Goal: Task Accomplishment & Management: Manage account settings

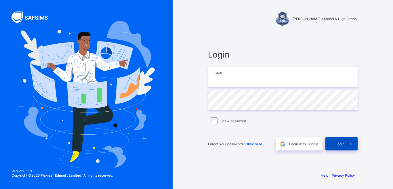
type input "**********"
click at [338, 146] on div "Login" at bounding box center [341, 143] width 32 height 13
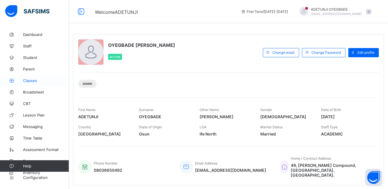
click at [33, 80] on span "Classes" at bounding box center [46, 80] width 46 height 5
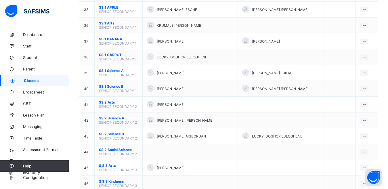
scroll to position [600, 0]
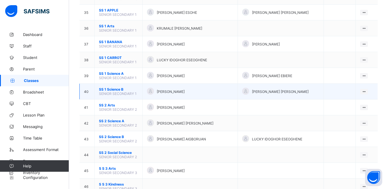
click at [185, 93] on span "[PERSON_NAME]" at bounding box center [171, 91] width 28 height 4
click at [365, 90] on icon at bounding box center [363, 91] width 5 height 4
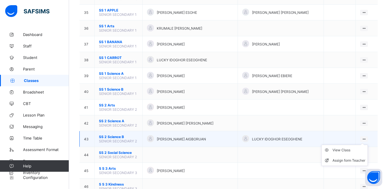
click at [366, 138] on icon at bounding box center [363, 139] width 5 height 4
click at [344, 150] on div "View Class" at bounding box center [348, 150] width 33 height 6
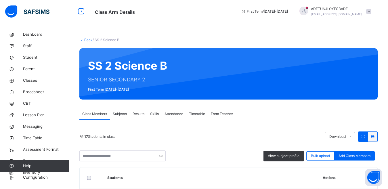
click at [123, 114] on span "Subjects" at bounding box center [120, 113] width 14 height 5
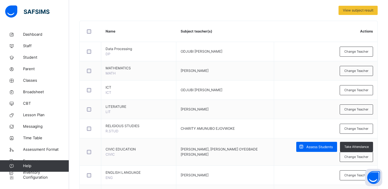
scroll to position [116, 0]
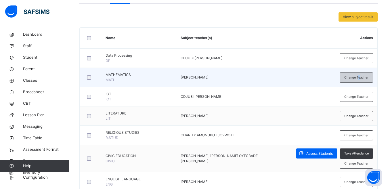
click at [364, 77] on span "Change Teacher" at bounding box center [356, 77] width 24 height 5
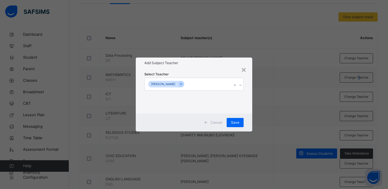
click at [182, 83] on icon at bounding box center [180, 84] width 3 height 4
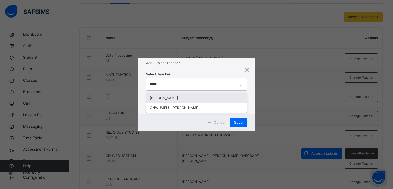
type input "******"
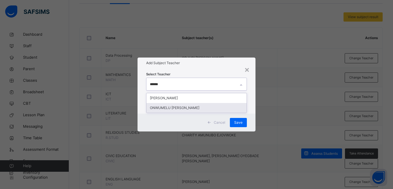
click at [210, 105] on div "ONWUMELU [PERSON_NAME]" at bounding box center [196, 108] width 100 height 10
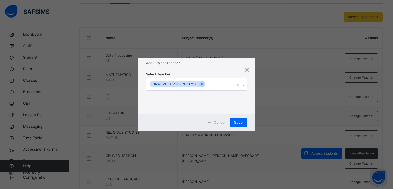
drag, startPoint x: 269, startPoint y: 89, endPoint x: 247, endPoint y: 99, distance: 24.0
click at [267, 89] on div "× Add Subject Teacher Select Teacher ONWUMELU [PERSON_NAME] Cancel Save" at bounding box center [196, 94] width 393 height 189
drag, startPoint x: 233, startPoint y: 119, endPoint x: 240, endPoint y: 119, distance: 7.5
click at [233, 119] on div "Save" at bounding box center [238, 122] width 17 height 9
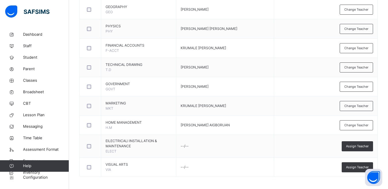
scroll to position [406, 0]
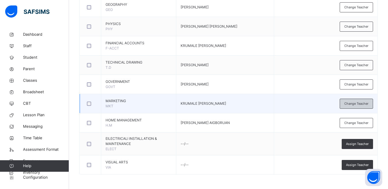
click at [364, 107] on div "Change Teacher" at bounding box center [355, 104] width 33 height 10
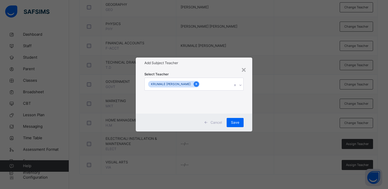
click at [196, 84] on icon at bounding box center [196, 84] width 3 height 4
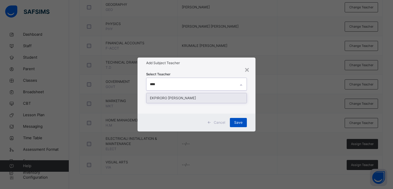
type input "****"
click at [234, 122] on div "Save" at bounding box center [238, 122] width 17 height 9
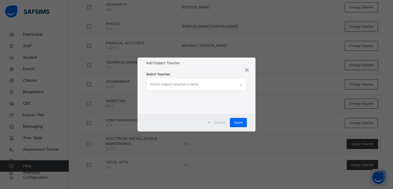
click at [219, 82] on div "Select subject teacher's name" at bounding box center [190, 84] width 89 height 12
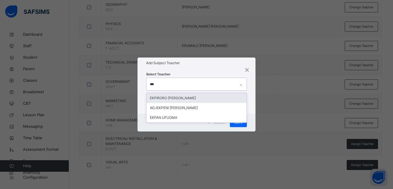
type input "****"
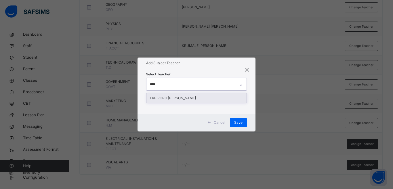
click at [226, 100] on div "EKPIRORO [PERSON_NAME]" at bounding box center [196, 98] width 100 height 10
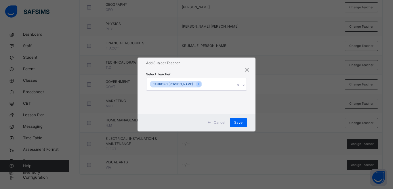
click at [265, 106] on div "× Add Subject Teacher Select Teacher [PERSON_NAME] Save" at bounding box center [196, 94] width 393 height 189
click at [242, 120] on span "Save" at bounding box center [238, 122] width 8 height 5
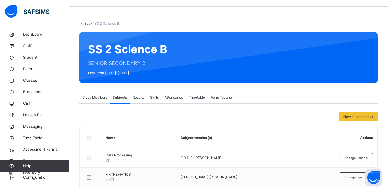
scroll to position [16, 0]
click at [90, 22] on link "Back" at bounding box center [88, 23] width 8 height 4
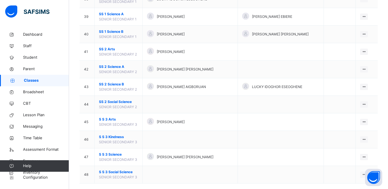
scroll to position [735, 0]
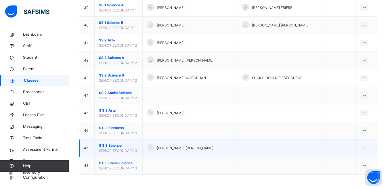
click at [134, 148] on span "S S 3 Science" at bounding box center [118, 145] width 39 height 5
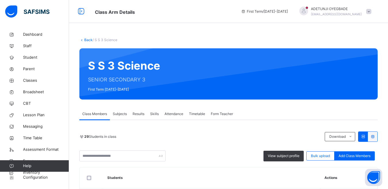
click at [123, 116] on span "Subjects" at bounding box center [120, 113] width 14 height 5
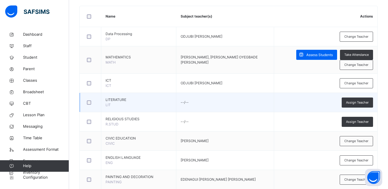
scroll to position [139, 0]
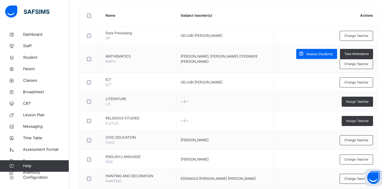
click at [353, 100] on span "Assign Teacher" at bounding box center [357, 101] width 23 height 5
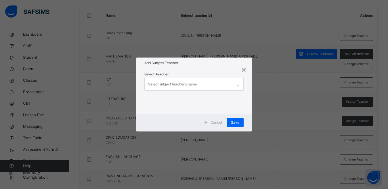
click at [222, 85] on div "Select subject teacher's name" at bounding box center [189, 84] width 88 height 12
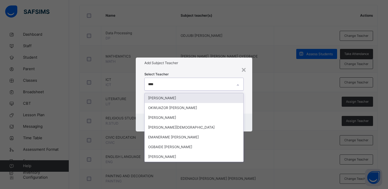
type input "*****"
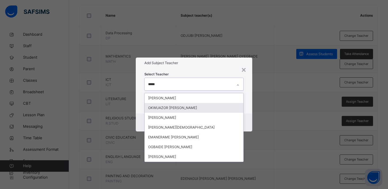
click at [211, 107] on div "OKWUAZOR [PERSON_NAME]" at bounding box center [194, 108] width 99 height 10
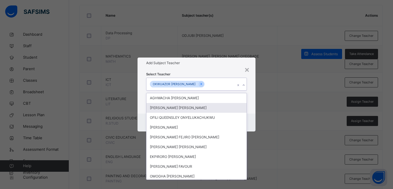
click at [289, 94] on div "× Add Subject Teacher Select Teacher option OKWUAZOR [PERSON_NAME], selected. o…" at bounding box center [196, 94] width 393 height 189
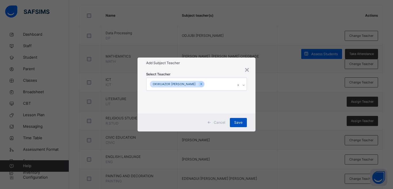
click at [239, 120] on span "Save" at bounding box center [238, 122] width 8 height 5
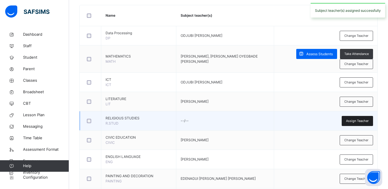
click at [367, 120] on span "Assign Teacher" at bounding box center [357, 120] width 23 height 5
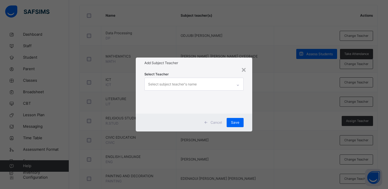
click at [215, 83] on div "Select subject teacher's name" at bounding box center [189, 84] width 88 height 12
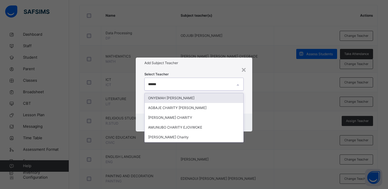
type input "*******"
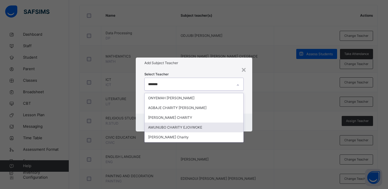
click at [194, 127] on div "AMUNUBO CHARITY EJOVWOKE" at bounding box center [194, 127] width 99 height 10
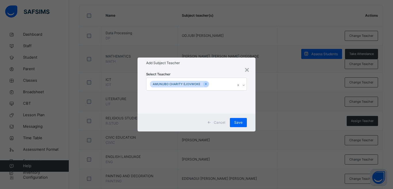
click at [269, 120] on div "× Add Subject Teacher Select Teacher AMUNUBO CHARITY EJOVWOKE Cancel Save" at bounding box center [196, 94] width 393 height 189
click at [240, 124] on span "Save" at bounding box center [238, 122] width 8 height 5
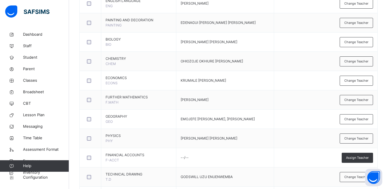
scroll to position [295, 0]
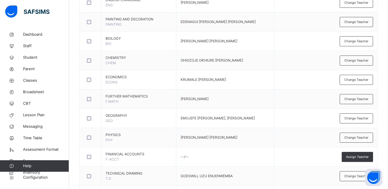
click at [367, 117] on span "Change Teacher" at bounding box center [356, 118] width 24 height 5
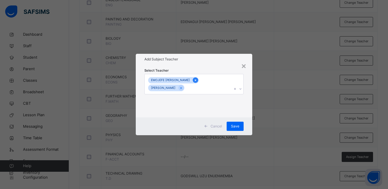
click at [198, 80] on div at bounding box center [195, 79] width 5 height 5
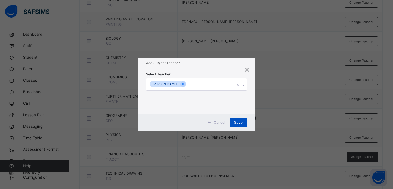
click at [239, 123] on span "Save" at bounding box center [238, 122] width 8 height 5
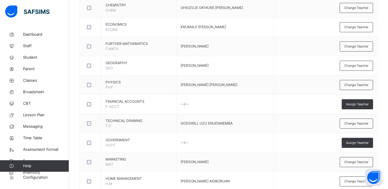
scroll to position [351, 0]
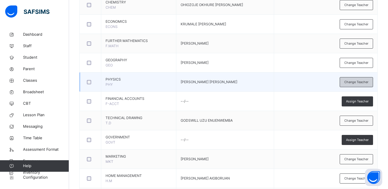
click at [355, 82] on span "Change Teacher" at bounding box center [356, 82] width 24 height 5
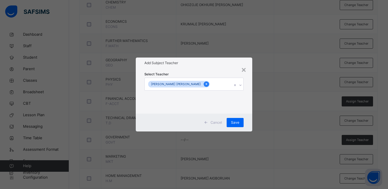
click at [205, 82] on icon at bounding box center [206, 84] width 3 height 4
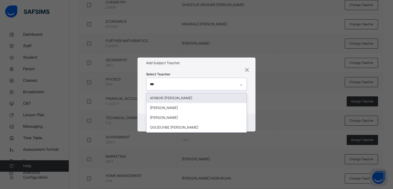
type input "****"
click at [189, 96] on div "AFABOR [PERSON_NAME]" at bounding box center [196, 98] width 100 height 10
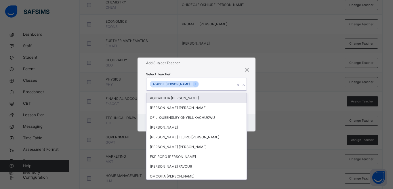
click at [274, 90] on div "× Add Subject Teacher Select Teacher option AFABOR [PERSON_NAME], selected. opt…" at bounding box center [196, 94] width 393 height 189
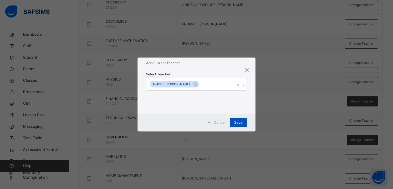
click at [239, 122] on span "Save" at bounding box center [238, 122] width 8 height 5
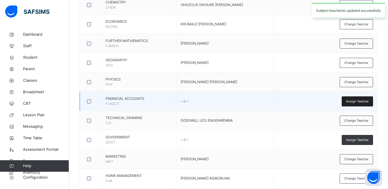
click at [352, 103] on span "Assign Teacher" at bounding box center [357, 101] width 23 height 5
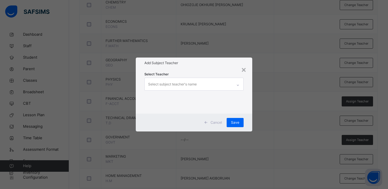
click at [214, 86] on div "Select subject teacher's name" at bounding box center [189, 84] width 88 height 12
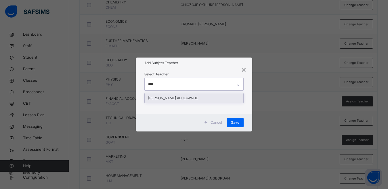
type input "*****"
click at [234, 98] on div "[PERSON_NAME] ADJEKAWHE" at bounding box center [194, 98] width 99 height 10
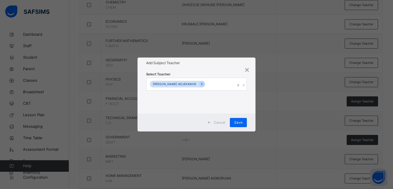
click at [271, 99] on div "× Add Subject Teacher Select Teacher [PERSON_NAME] ADJEKAWHE Cancel Save" at bounding box center [196, 94] width 393 height 189
click at [238, 119] on div "Save" at bounding box center [238, 122] width 17 height 9
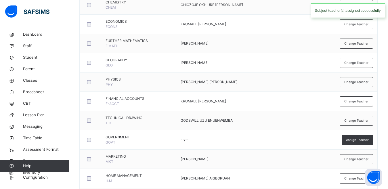
click at [234, 120] on td "GODSWILL UZU ENUENWEMBA" at bounding box center [225, 120] width 98 height 19
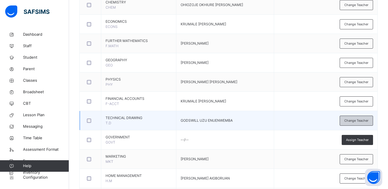
click at [354, 121] on span "Change Teacher" at bounding box center [356, 120] width 24 height 5
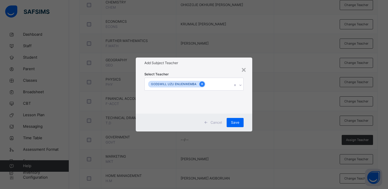
click at [200, 82] on icon at bounding box center [201, 84] width 3 height 4
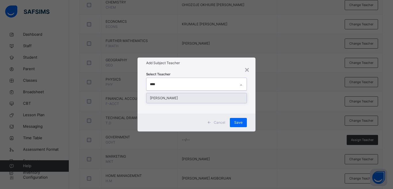
type input "*****"
click at [207, 99] on div "[PERSON_NAME]" at bounding box center [196, 98] width 100 height 10
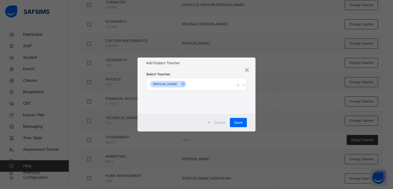
click at [289, 117] on div "× Add Subject Teacher Select Teacher [PERSON_NAME] Cancel Save" at bounding box center [196, 94] width 393 height 189
click at [240, 122] on span "Save" at bounding box center [238, 122] width 8 height 5
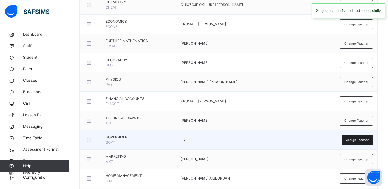
click at [363, 138] on span "Assign Teacher" at bounding box center [357, 139] width 23 height 5
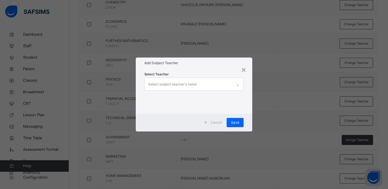
click at [197, 84] on div "Select subject teacher's name" at bounding box center [189, 84] width 88 height 12
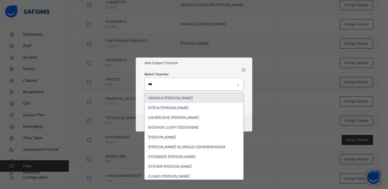
type input "****"
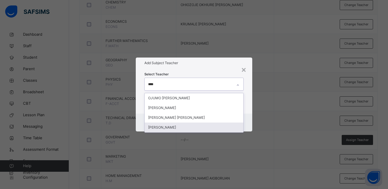
click at [187, 127] on div "[PERSON_NAME]" at bounding box center [194, 127] width 99 height 10
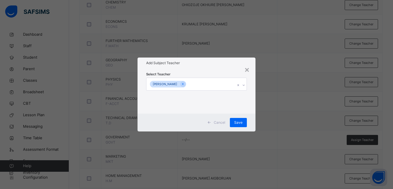
click at [271, 133] on div "× Add Subject Teacher Select Teacher [PERSON_NAME] Cancel Save" at bounding box center [196, 94] width 393 height 189
click at [242, 122] on span "Save" at bounding box center [238, 122] width 8 height 5
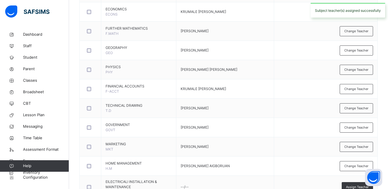
scroll to position [406, 0]
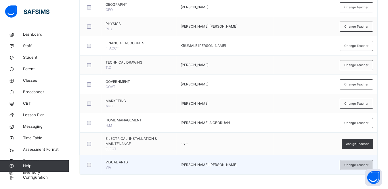
click at [356, 165] on span "Change Teacher" at bounding box center [356, 164] width 24 height 5
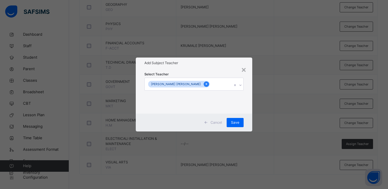
click at [205, 84] on icon at bounding box center [205, 84] width 1 height 2
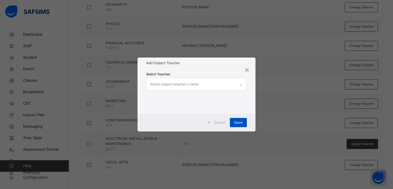
click at [233, 124] on div "Save" at bounding box center [238, 122] width 17 height 9
click at [244, 124] on div "Save" at bounding box center [238, 122] width 17 height 9
click at [277, 124] on div "× Add Subject Teacher Select Teacher Select subject teacher's name Cancel Save" at bounding box center [196, 94] width 393 height 189
click at [246, 70] on div "×" at bounding box center [246, 69] width 5 height 12
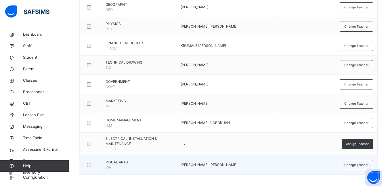
click at [241, 165] on td "[PERSON_NAME] [PERSON_NAME]" at bounding box center [225, 164] width 98 height 19
click at [353, 166] on span "Change Teacher" at bounding box center [356, 164] width 24 height 5
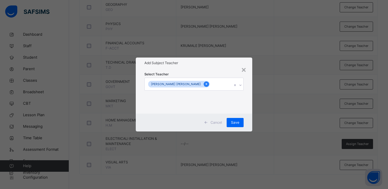
click at [205, 84] on icon at bounding box center [206, 84] width 3 height 4
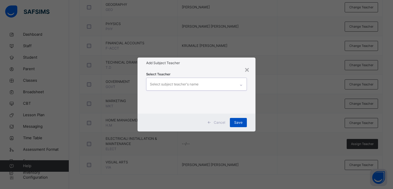
click at [234, 124] on span "Save" at bounding box center [238, 122] width 8 height 5
click at [245, 70] on div "×" at bounding box center [246, 69] width 5 height 12
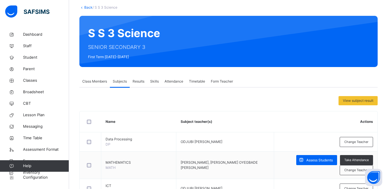
scroll to position [32, 0]
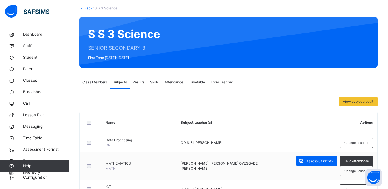
click at [87, 8] on link "Back" at bounding box center [88, 8] width 8 height 4
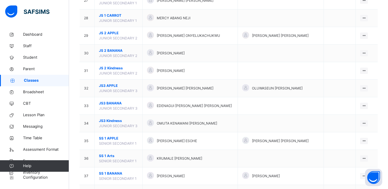
scroll to position [535, 0]
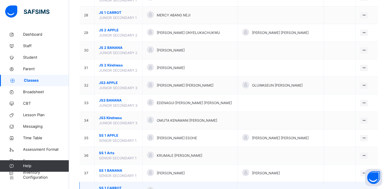
click at [147, 183] on td "LUCKY IDOGHOR ESEOGHENE" at bounding box center [190, 191] width 95 height 18
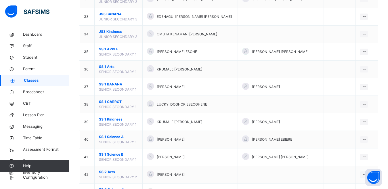
scroll to position [626, 0]
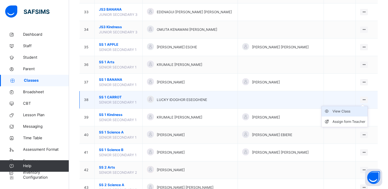
click at [352, 109] on div "View Class" at bounding box center [348, 111] width 33 height 6
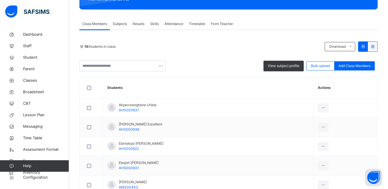
scroll to position [54, 0]
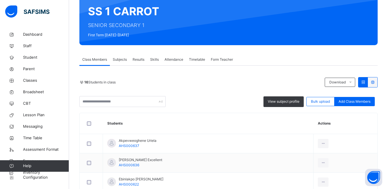
click at [115, 61] on span "Subjects" at bounding box center [120, 59] width 14 height 5
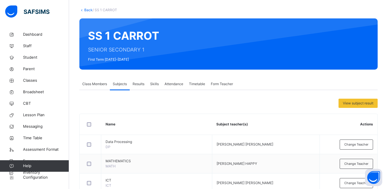
scroll to position [20, 0]
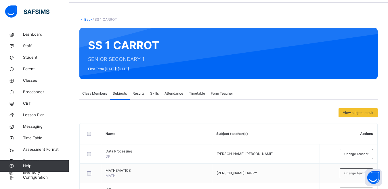
click at [93, 91] on span "Class Members" at bounding box center [94, 93] width 25 height 5
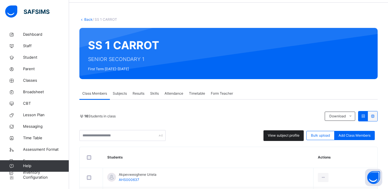
click at [286, 136] on span "View subject profile" at bounding box center [284, 135] width 32 height 5
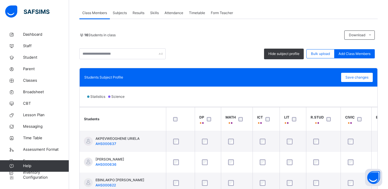
scroll to position [102, 0]
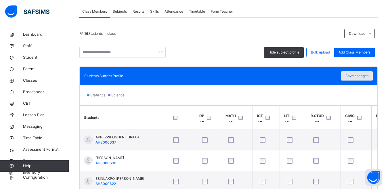
click at [362, 74] on span "Save changes" at bounding box center [356, 75] width 23 height 5
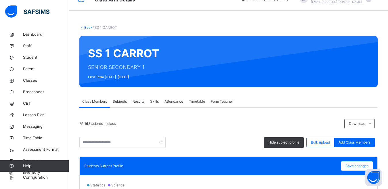
scroll to position [10, 0]
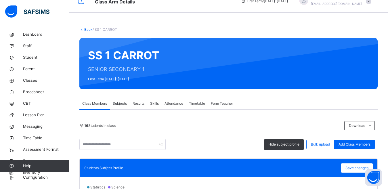
click at [86, 29] on link "Back" at bounding box center [88, 29] width 8 height 4
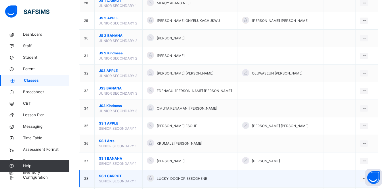
scroll to position [605, 0]
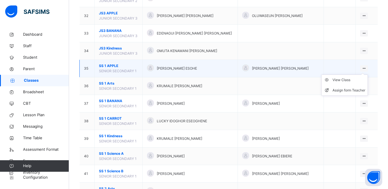
click at [366, 68] on icon at bounding box center [363, 68] width 5 height 4
click at [351, 80] on div "View Class" at bounding box center [348, 80] width 33 height 6
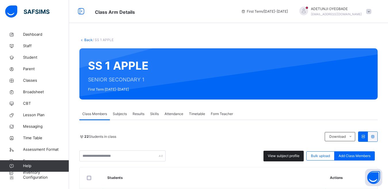
click at [294, 155] on span "View subject profile" at bounding box center [284, 155] width 32 height 5
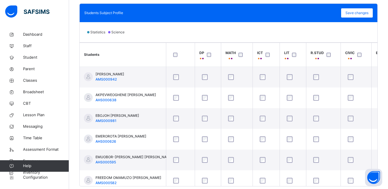
scroll to position [103, 0]
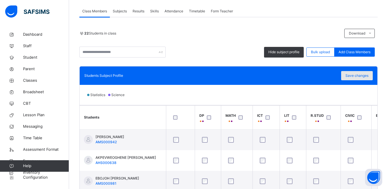
click at [368, 76] on span "Save changes" at bounding box center [356, 75] width 23 height 5
click at [361, 76] on span "Save changes" at bounding box center [356, 75] width 23 height 5
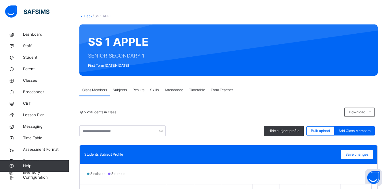
scroll to position [0, 0]
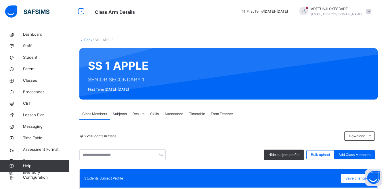
click at [86, 41] on link "Back" at bounding box center [88, 40] width 8 height 4
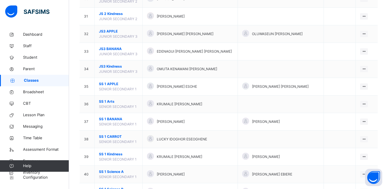
scroll to position [588, 0]
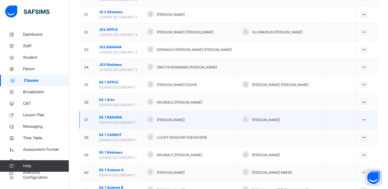
click at [172, 123] on div "[PERSON_NAME]" at bounding box center [190, 120] width 86 height 8
click at [366, 118] on icon at bounding box center [363, 120] width 5 height 4
click at [354, 130] on div "View Class" at bounding box center [348, 131] width 33 height 6
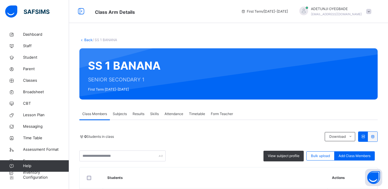
click at [286, 154] on span "View subject profile" at bounding box center [284, 155] width 32 height 5
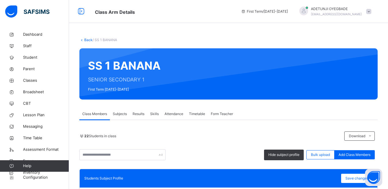
scroll to position [165, 0]
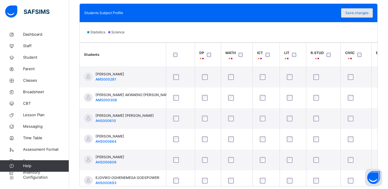
click at [354, 14] on span "Save changes" at bounding box center [356, 12] width 23 height 5
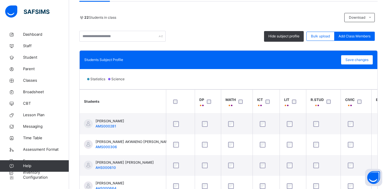
scroll to position [118, 0]
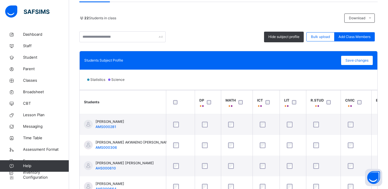
drag, startPoint x: 384, startPoint y: 60, endPoint x: 381, endPoint y: 50, distance: 9.9
click at [381, 50] on div "Back / SS 1 BANANA SS 1 BANANA SENIOR SECONDARY 1 First Term [DATE]-[DATE] Clas…" at bounding box center [228, 81] width 319 height 340
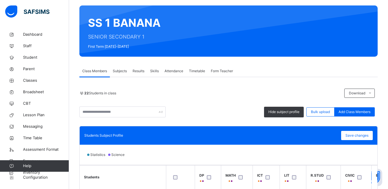
scroll to position [39, 0]
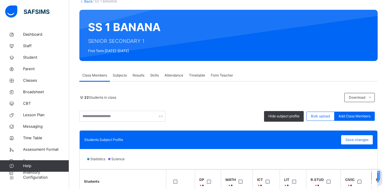
click at [88, 2] on link "Back" at bounding box center [88, 1] width 8 height 4
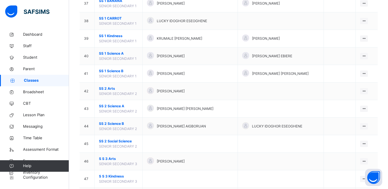
scroll to position [709, 0]
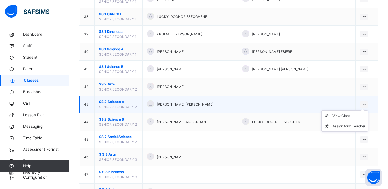
click at [366, 104] on icon at bounding box center [363, 104] width 5 height 4
click at [355, 118] on div "View Class" at bounding box center [348, 116] width 33 height 6
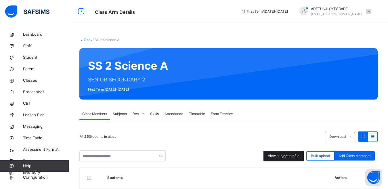
click at [299, 155] on span "View subject profile" at bounding box center [284, 155] width 32 height 5
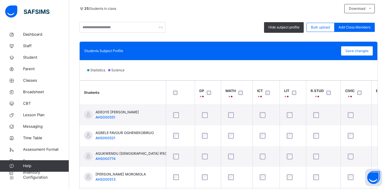
scroll to position [127, 0]
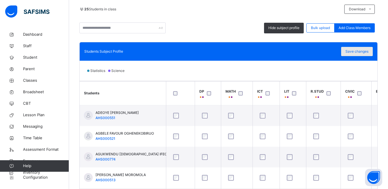
click at [353, 53] on span "Save changes" at bounding box center [356, 51] width 23 height 5
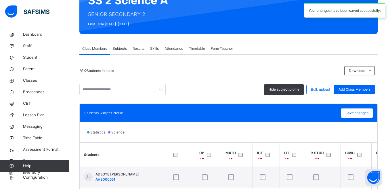
scroll to position [2, 0]
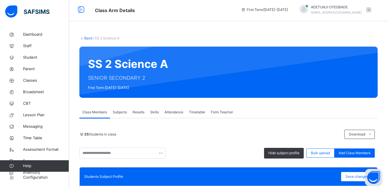
click at [84, 39] on link "Back" at bounding box center [88, 38] width 8 height 4
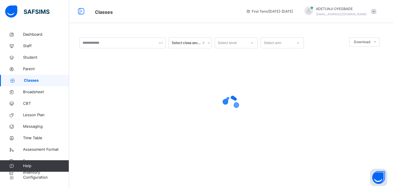
drag, startPoint x: 84, startPoint y: 39, endPoint x: 392, endPoint y: 133, distance: 321.5
click at [392, 133] on html "Classes First Term / [DATE]-[DATE] ADETUNJI OYEGBADE [EMAIL_ADDRESS][DOMAIN_NAM…" at bounding box center [196, 94] width 393 height 189
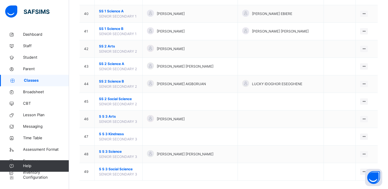
scroll to position [753, 0]
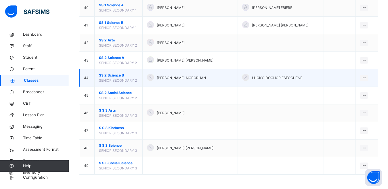
click at [132, 76] on span "SS 2 Science B" at bounding box center [118, 75] width 39 height 5
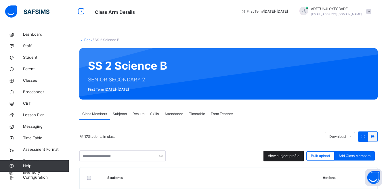
click at [299, 155] on span "View subject profile" at bounding box center [284, 155] width 32 height 5
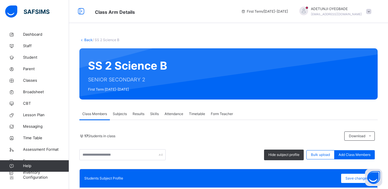
scroll to position [165, 0]
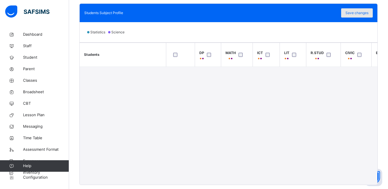
click at [368, 15] on span "Save changes" at bounding box center [356, 12] width 23 height 5
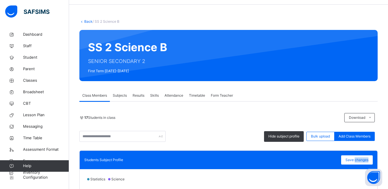
scroll to position [0, 0]
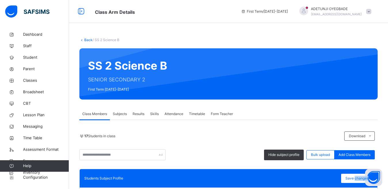
click at [91, 39] on link "Back" at bounding box center [88, 40] width 8 height 4
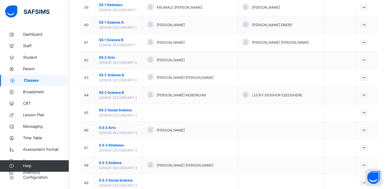
scroll to position [737, 0]
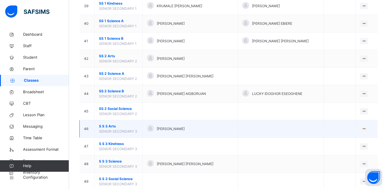
click at [185, 128] on span "[PERSON_NAME]" at bounding box center [171, 128] width 28 height 5
click at [374, 130] on td "View Class Assign form Teacher" at bounding box center [366, 129] width 22 height 18
click at [351, 141] on div "View Class" at bounding box center [348, 140] width 33 height 6
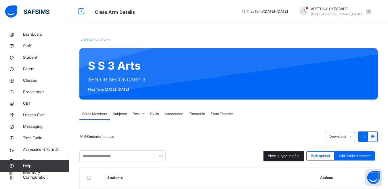
click at [295, 153] on span "View subject profile" at bounding box center [284, 155] width 32 height 5
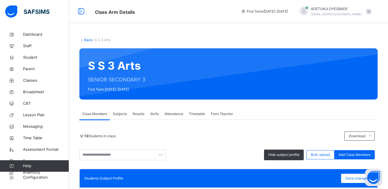
scroll to position [165, 0]
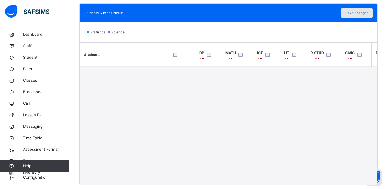
click at [368, 14] on span "Save changes" at bounding box center [356, 12] width 23 height 5
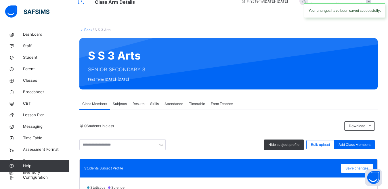
scroll to position [0, 0]
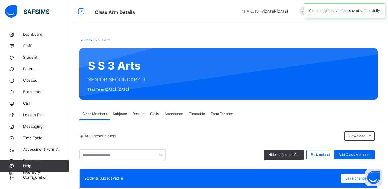
click at [90, 41] on link "Back" at bounding box center [88, 40] width 8 height 4
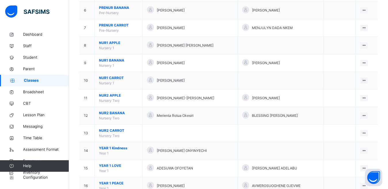
scroll to position [753, 0]
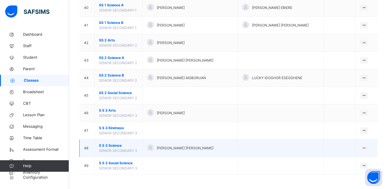
click at [138, 147] on span "S S 3 Science" at bounding box center [118, 145] width 39 height 5
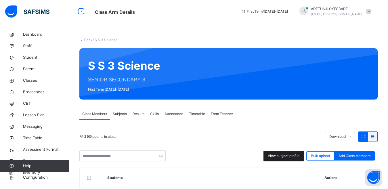
click at [298, 155] on span "View subject profile" at bounding box center [284, 155] width 32 height 5
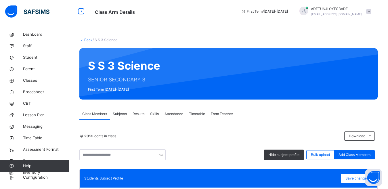
scroll to position [165, 0]
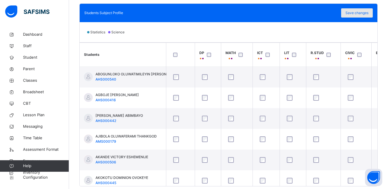
click at [355, 12] on span "Save changes" at bounding box center [356, 12] width 23 height 5
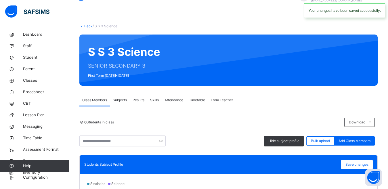
scroll to position [0, 0]
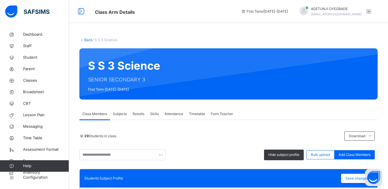
click at [325, 114] on div "Class Members Subjects Results Skills Attendance Timetable Form Teacher" at bounding box center [228, 114] width 298 height 12
click at [86, 40] on link "Back" at bounding box center [88, 40] width 8 height 4
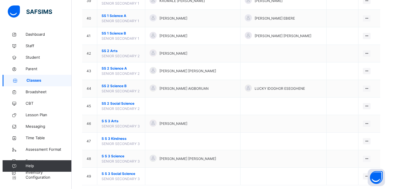
scroll to position [753, 0]
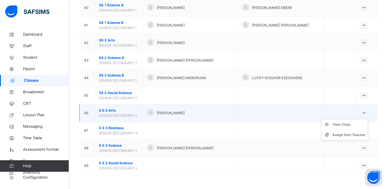
click at [368, 112] on div at bounding box center [364, 113] width 8 height 6
click at [360, 137] on div "Assign form Teacher" at bounding box center [348, 135] width 33 height 6
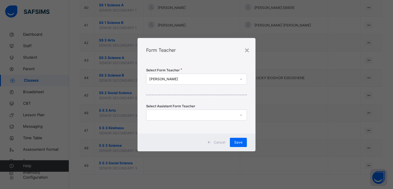
click at [231, 77] on div "[PERSON_NAME]" at bounding box center [192, 78] width 87 height 5
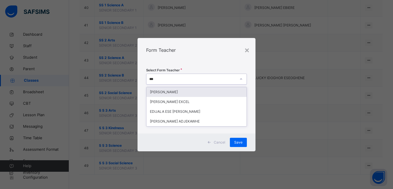
type input "****"
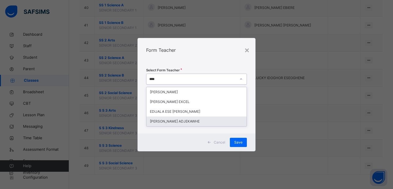
click at [196, 119] on div "[PERSON_NAME] ADJEKAWHE" at bounding box center [196, 121] width 100 height 10
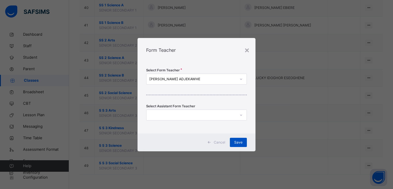
click at [237, 143] on span "Save" at bounding box center [238, 142] width 8 height 5
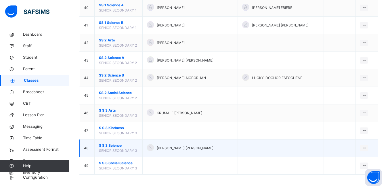
click at [211, 149] on span "[PERSON_NAME] [PERSON_NAME]" at bounding box center [185, 147] width 57 height 5
click at [366, 148] on icon at bounding box center [363, 148] width 5 height 4
click at [355, 170] on div "Assign form Teacher" at bounding box center [348, 170] width 33 height 6
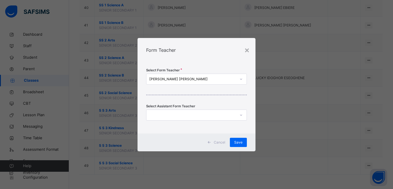
click at [214, 116] on div at bounding box center [190, 114] width 89 height 9
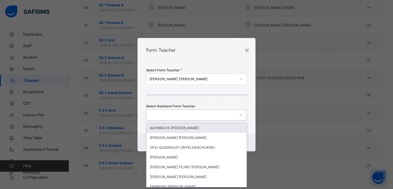
scroll to position [0, 0]
type input "***"
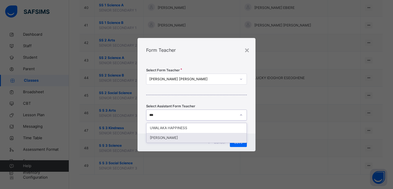
click at [201, 139] on div "[PERSON_NAME]" at bounding box center [196, 138] width 100 height 10
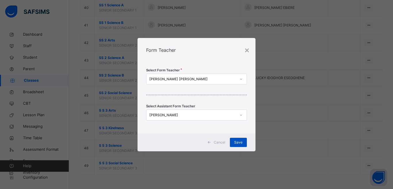
click at [234, 141] on div "Save" at bounding box center [238, 142] width 17 height 9
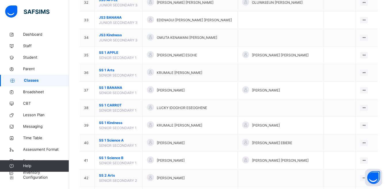
scroll to position [753, 0]
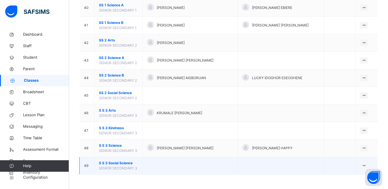
click at [131, 165] on span "S S 3 Social Science" at bounding box center [118, 162] width 39 height 5
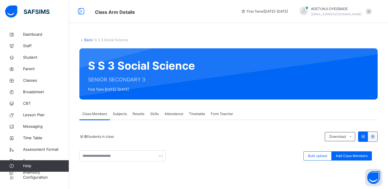
click at [84, 41] on link "Back" at bounding box center [88, 40] width 8 height 4
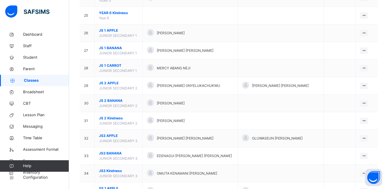
scroll to position [520, 0]
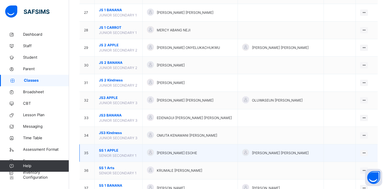
click at [114, 156] on span "SENIOR SECONDARY 1" at bounding box center [118, 155] width 38 height 4
click at [366, 153] on icon at bounding box center [363, 153] width 5 height 4
click at [350, 165] on div "View Class" at bounding box center [348, 165] width 33 height 6
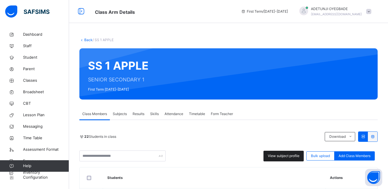
click at [299, 157] on span "View subject profile" at bounding box center [284, 155] width 32 height 5
click at [294, 158] on div "View subject profile" at bounding box center [283, 156] width 40 height 11
click at [299, 158] on span "View subject profile" at bounding box center [284, 155] width 32 height 5
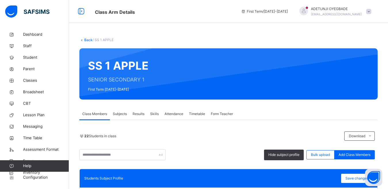
click at [118, 116] on span "Subjects" at bounding box center [120, 113] width 14 height 5
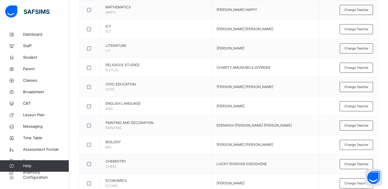
scroll to position [395, 0]
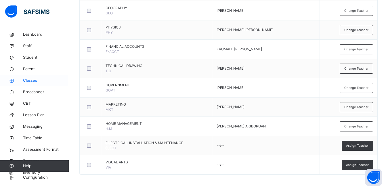
click at [35, 79] on span "Classes" at bounding box center [46, 81] width 46 height 6
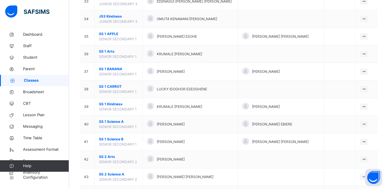
scroll to position [753, 0]
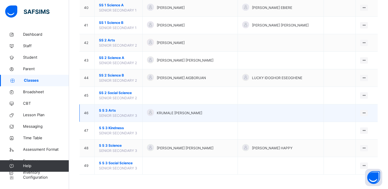
click at [126, 116] on span "SENIOR SECONDARY 3" at bounding box center [118, 115] width 38 height 4
click at [368, 111] on td "View Class Assign form Teacher" at bounding box center [366, 113] width 22 height 18
click at [350, 125] on div "View Class" at bounding box center [348, 125] width 33 height 6
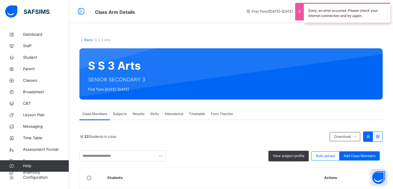
click at [117, 115] on span "Subjects" at bounding box center [120, 113] width 14 height 5
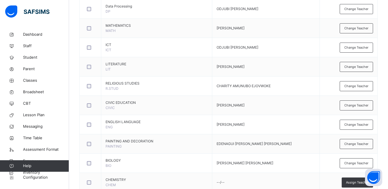
scroll to position [60, 0]
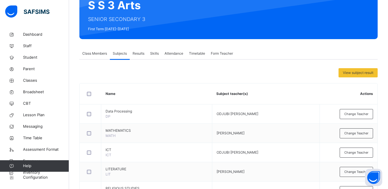
click at [96, 56] on div "Class Members" at bounding box center [94, 53] width 30 height 11
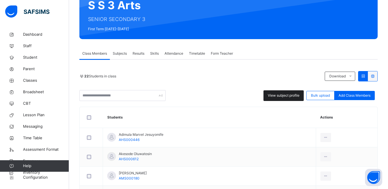
click at [281, 95] on span "View subject profile" at bounding box center [284, 95] width 32 height 5
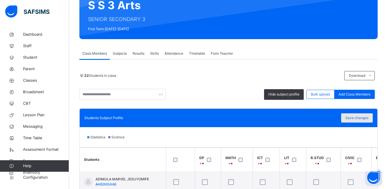
click at [359, 118] on span "Save changes" at bounding box center [356, 117] width 23 height 5
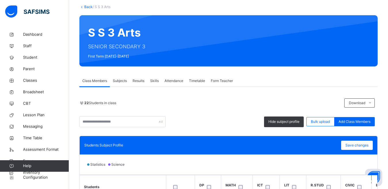
scroll to position [32, 0]
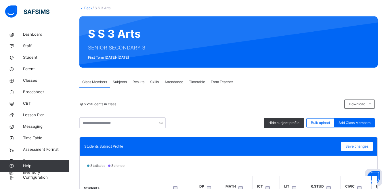
click at [86, 8] on link "Back" at bounding box center [88, 8] width 8 height 4
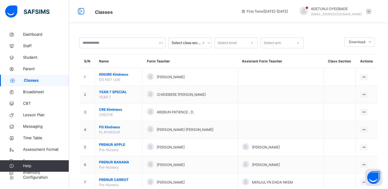
scroll to position [753, 0]
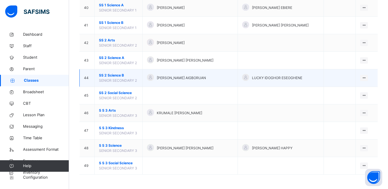
click at [123, 81] on span "SENIOR SECONDARY 2" at bounding box center [118, 80] width 38 height 4
click at [368, 84] on ul "View Class Assign form Teacher" at bounding box center [344, 94] width 47 height 21
click at [354, 90] on div "View Class" at bounding box center [348, 90] width 33 height 6
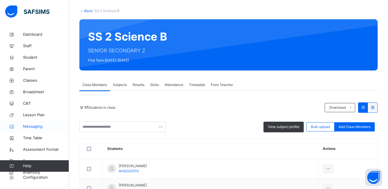
scroll to position [28, 0]
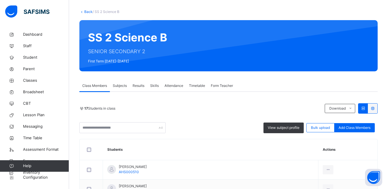
click at [114, 87] on span "Subjects" at bounding box center [120, 85] width 14 height 5
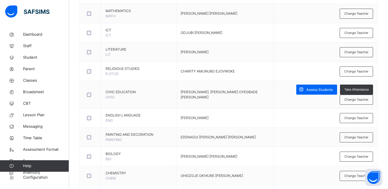
scroll to position [172, 0]
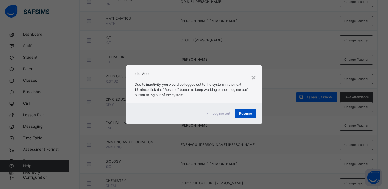
click at [244, 112] on span "Resume" at bounding box center [245, 113] width 13 height 5
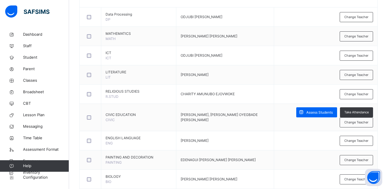
scroll to position [156, 0]
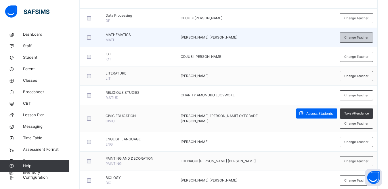
click at [359, 37] on span "Change Teacher" at bounding box center [356, 37] width 24 height 5
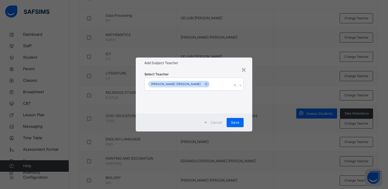
click at [223, 86] on div "[PERSON_NAME] [PERSON_NAME]" at bounding box center [189, 84] width 88 height 12
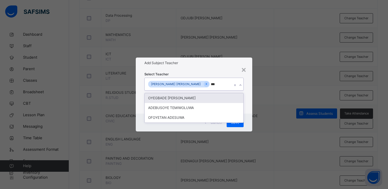
type input "****"
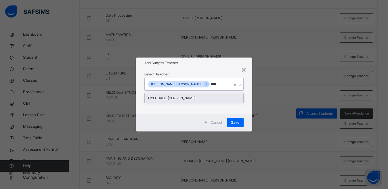
click at [202, 100] on div "OYEGBADE [PERSON_NAME]" at bounding box center [194, 98] width 99 height 10
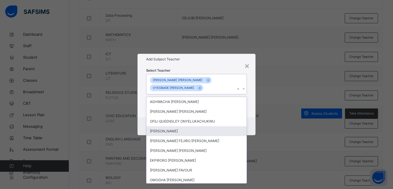
click at [264, 135] on div "× Add Subject Teacher Select Teacher option [PERSON_NAME], selected. option [PE…" at bounding box center [196, 94] width 393 height 189
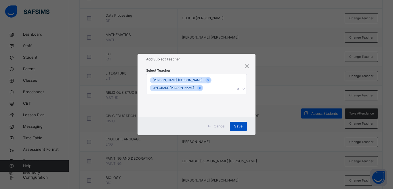
click at [242, 128] on span "Save" at bounding box center [238, 126] width 8 height 5
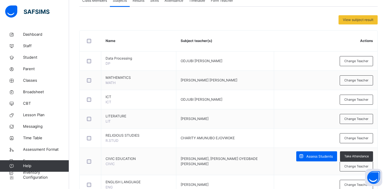
scroll to position [110, 0]
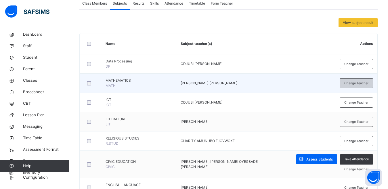
click at [368, 84] on span "Change Teacher" at bounding box center [356, 83] width 24 height 5
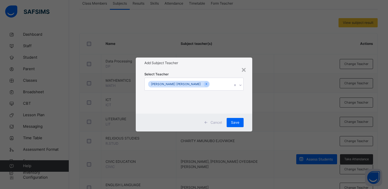
click at [219, 85] on div "[PERSON_NAME] [PERSON_NAME]" at bounding box center [189, 84] width 88 height 12
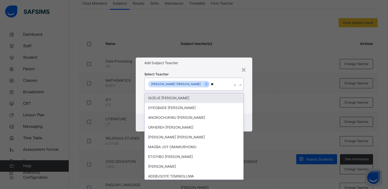
type input "***"
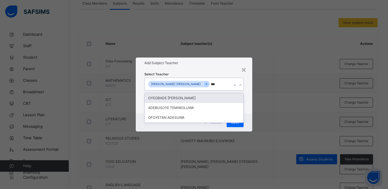
click at [222, 99] on div "OYEGBADE [PERSON_NAME]" at bounding box center [194, 98] width 99 height 10
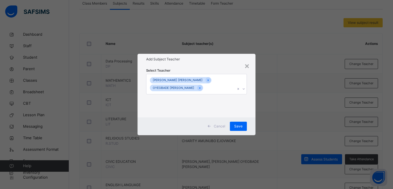
click at [277, 100] on div "× Add Subject Teacher Select Teacher [PERSON_NAME] [PERSON_NAME] OYEGBADE [PERS…" at bounding box center [196, 94] width 393 height 189
click at [241, 125] on span "Save" at bounding box center [238, 126] width 8 height 5
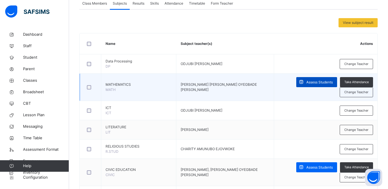
click at [330, 80] on span "Assess Students" at bounding box center [319, 82] width 26 height 5
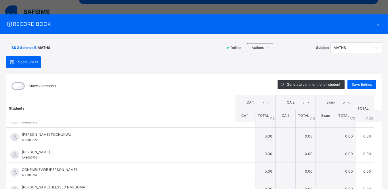
scroll to position [67, 0]
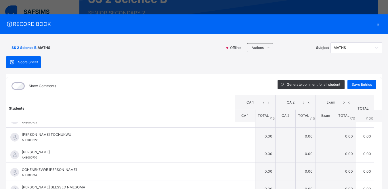
click at [374, 24] on div "×" at bounding box center [377, 24] width 9 height 8
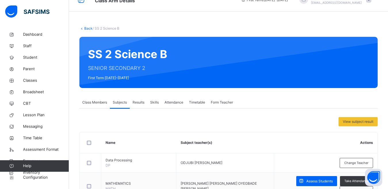
scroll to position [0, 0]
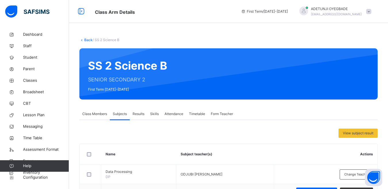
click at [98, 113] on span "Class Members" at bounding box center [94, 113] width 25 height 5
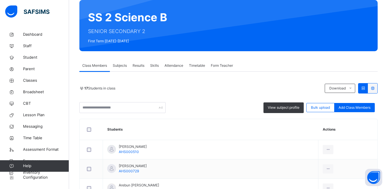
scroll to position [47, 0]
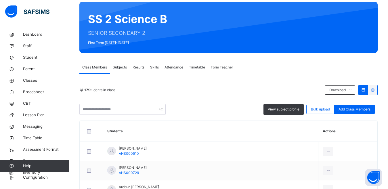
click at [120, 68] on span "Subjects" at bounding box center [120, 67] width 14 height 5
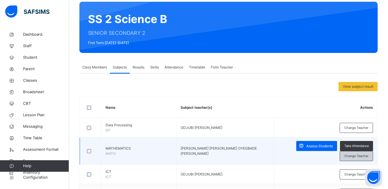
click at [366, 156] on span "Change Teacher" at bounding box center [356, 155] width 24 height 5
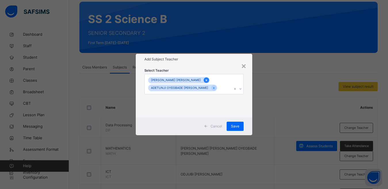
click at [205, 82] on icon at bounding box center [206, 80] width 3 height 4
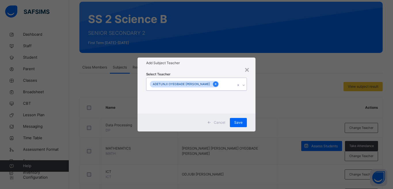
click at [214, 85] on icon at bounding box center [215, 84] width 3 height 4
click at [240, 85] on icon at bounding box center [240, 85] width 3 height 6
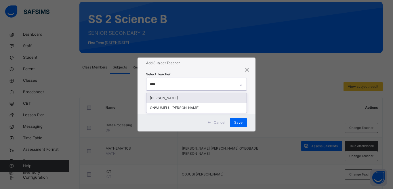
type input "*****"
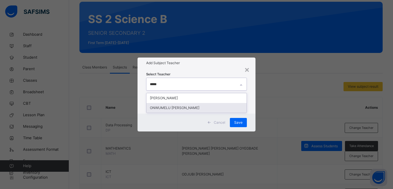
click at [216, 104] on div "ONWUMELU [PERSON_NAME]" at bounding box center [196, 108] width 100 height 10
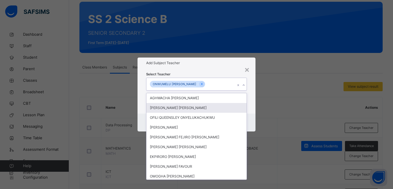
click at [264, 93] on div "× Add Subject Teacher Select Teacher option ONWUMELU [PERSON_NAME], selected. o…" at bounding box center [196, 94] width 393 height 189
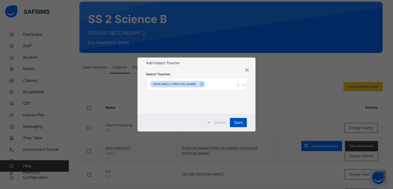
click at [236, 121] on span "Save" at bounding box center [238, 122] width 8 height 5
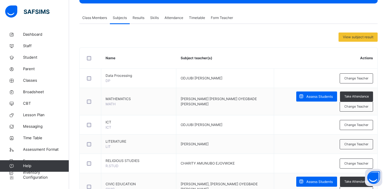
scroll to position [95, 0]
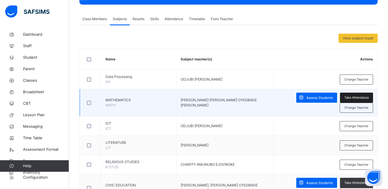
click at [367, 97] on span "Take Attendance" at bounding box center [356, 97] width 24 height 5
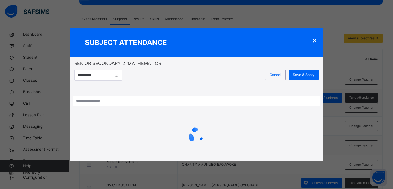
click at [315, 42] on div "×" at bounding box center [314, 40] width 5 height 12
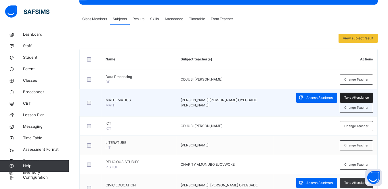
click at [350, 97] on span "Take Attendance" at bounding box center [356, 97] width 24 height 5
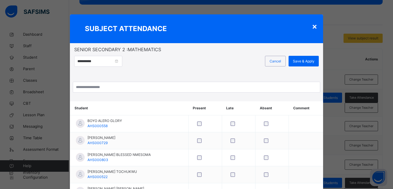
click at [325, 104] on div "**********" at bounding box center [196, 94] width 393 height 189
click at [312, 25] on div "×" at bounding box center [314, 26] width 5 height 12
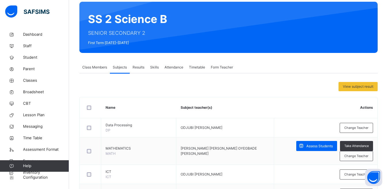
scroll to position [0, 0]
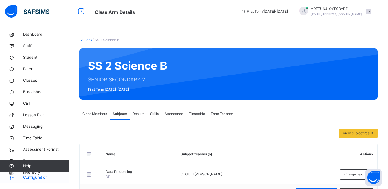
click at [37, 177] on span "Configuration" at bounding box center [46, 177] width 46 height 6
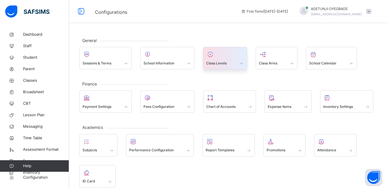
click at [214, 68] on div "Class Levels" at bounding box center [225, 58] width 44 height 22
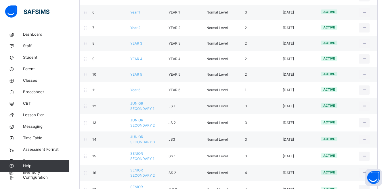
scroll to position [205, 0]
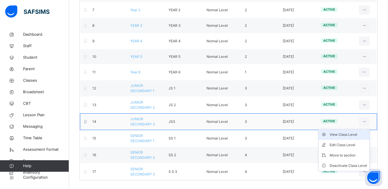
click at [360, 137] on li "View Class Level" at bounding box center [343, 134] width 51 height 10
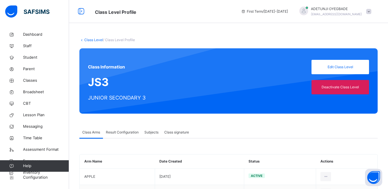
click at [98, 39] on link "Class Level" at bounding box center [93, 40] width 19 height 4
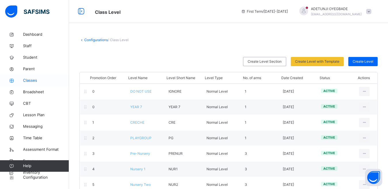
click at [35, 81] on span "Classes" at bounding box center [46, 81] width 46 height 6
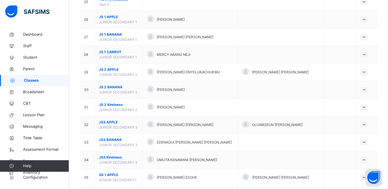
scroll to position [661, 0]
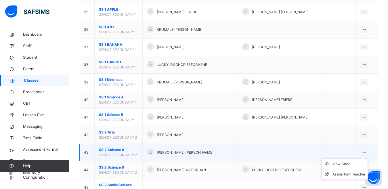
click at [368, 152] on div at bounding box center [364, 152] width 8 height 6
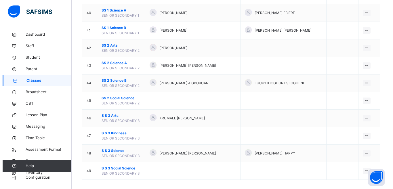
scroll to position [753, 0]
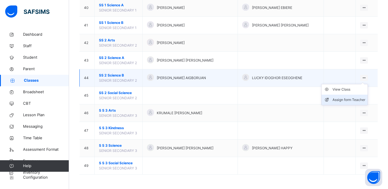
click at [357, 104] on li "Assign form Teacher" at bounding box center [344, 100] width 46 height 10
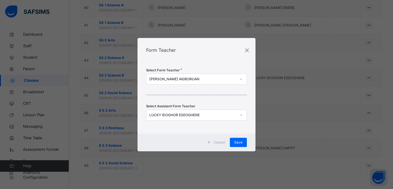
click at [240, 114] on icon at bounding box center [240, 115] width 3 height 6
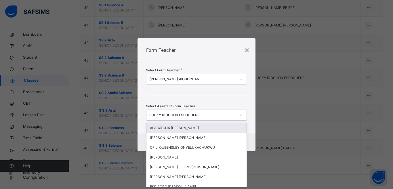
scroll to position [0, 0]
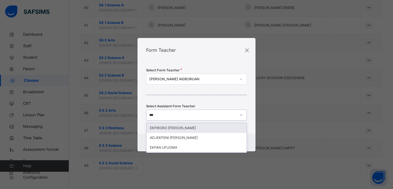
type input "****"
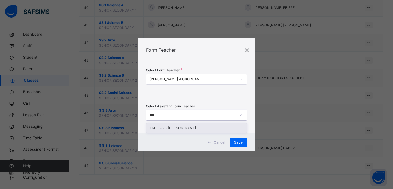
click at [241, 124] on div "EKPIRORO [PERSON_NAME]" at bounding box center [196, 128] width 100 height 10
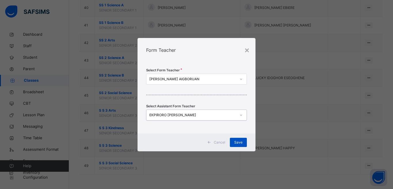
click at [240, 141] on span "Save" at bounding box center [238, 142] width 8 height 5
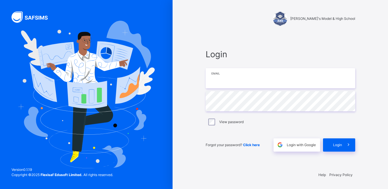
type input "**********"
